Goal: Transaction & Acquisition: Download file/media

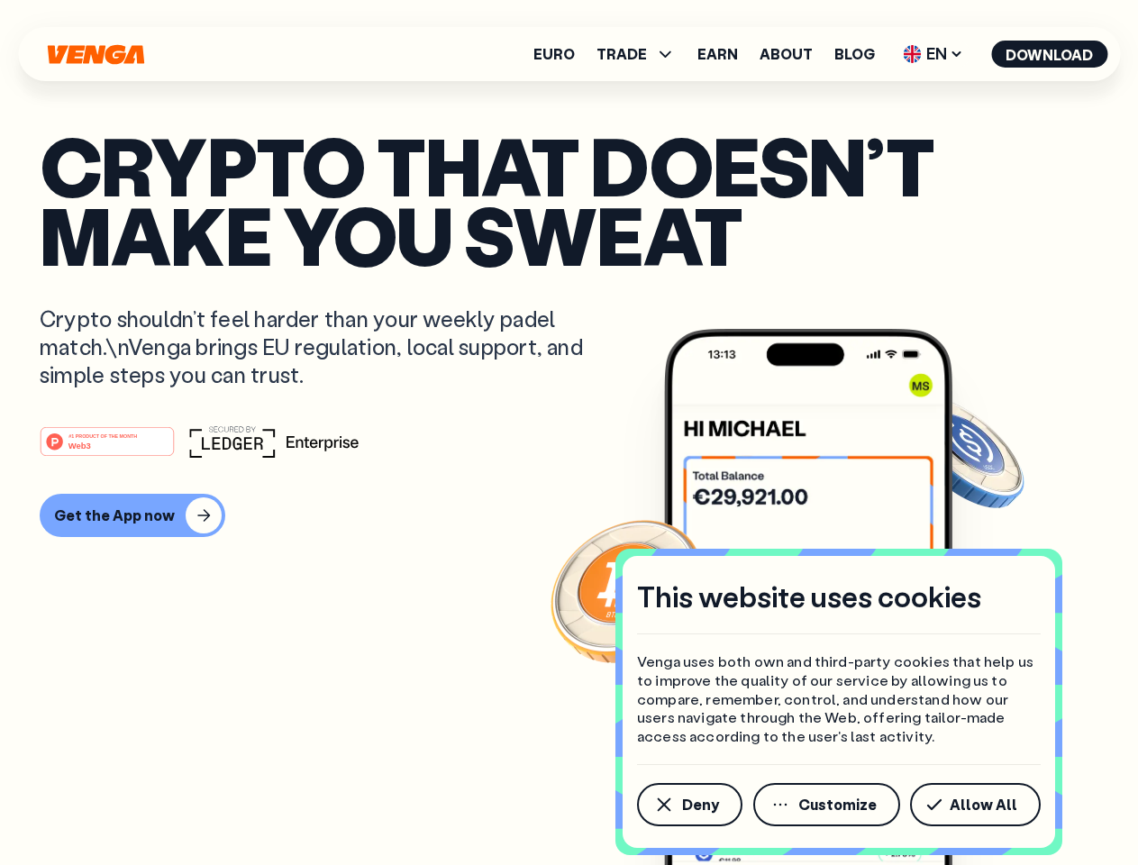
click at [568, 432] on div "#1 PRODUCT OF THE MONTH Web3" at bounding box center [569, 441] width 1058 height 32
click at [688, 804] on span "Deny" at bounding box center [700, 804] width 37 height 14
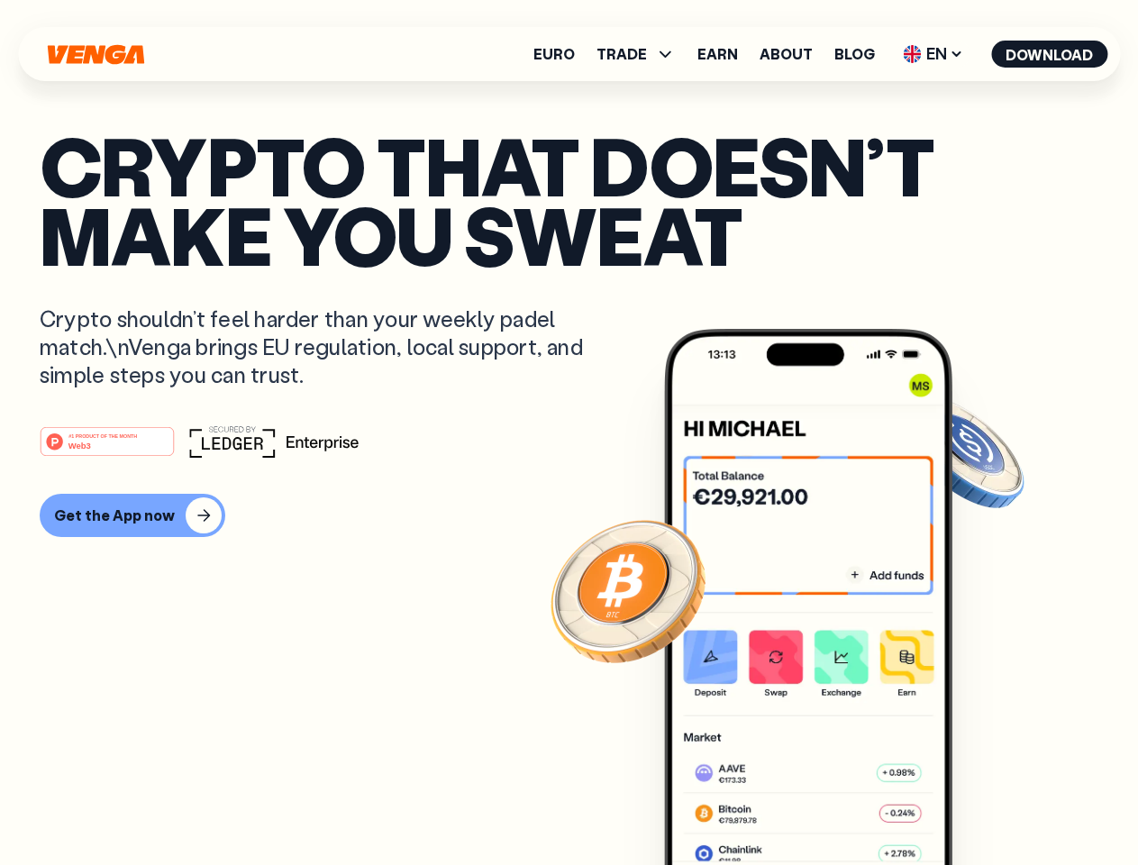
click at [828, 804] on img at bounding box center [808, 630] width 288 height 603
click at [978, 804] on article "Crypto that doesn’t make you sweat Crypto shouldn’t feel harder than your weekl…" at bounding box center [569, 468] width 1058 height 675
click at [641, 54] on span "TRADE" at bounding box center [621, 54] width 50 height 14
click at [933, 54] on span "EN" at bounding box center [932, 54] width 73 height 29
click at [1049, 54] on button "Download" at bounding box center [1049, 54] width 116 height 27
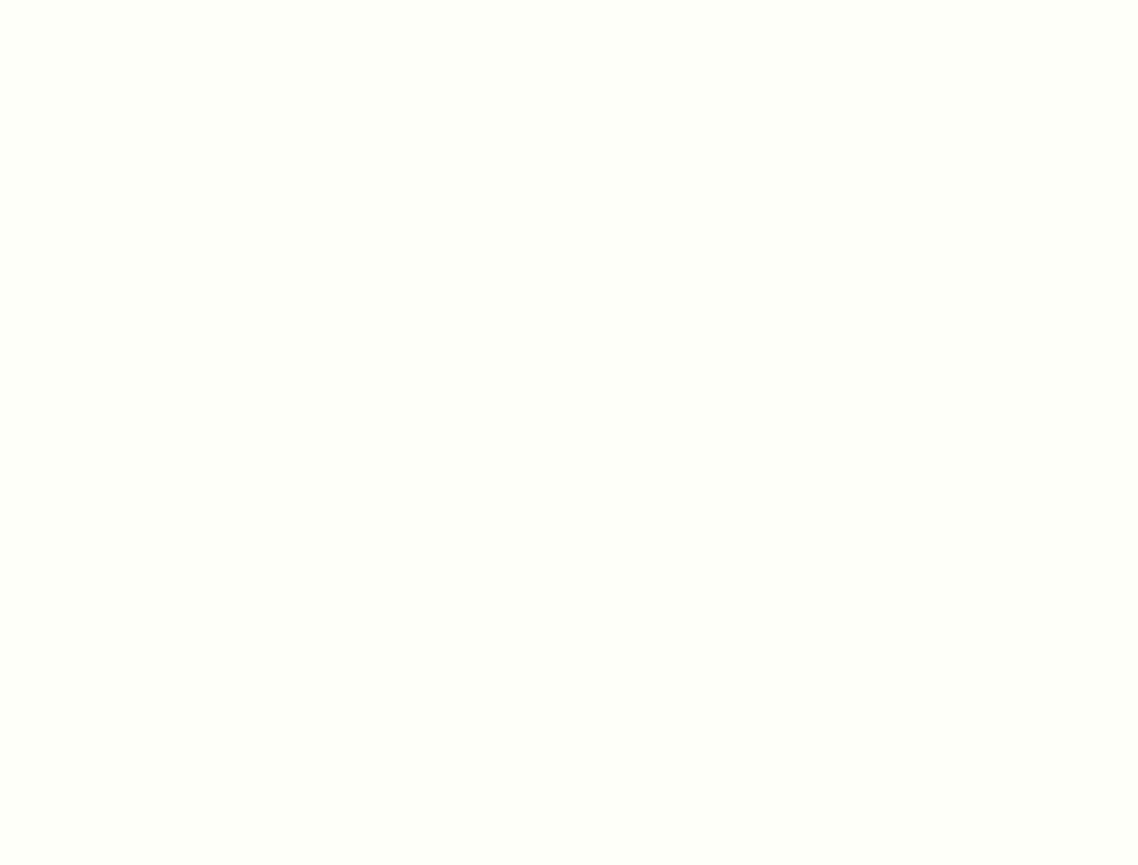
click at [130, 0] on html "This website uses cookies Venga uses both own and third-party cookies that help…" at bounding box center [569, 0] width 1138 height 0
click at [110, 0] on html "This website uses cookies Venga uses both own and third-party cookies that help…" at bounding box center [569, 0] width 1138 height 0
